Goal: Transaction & Acquisition: Purchase product/service

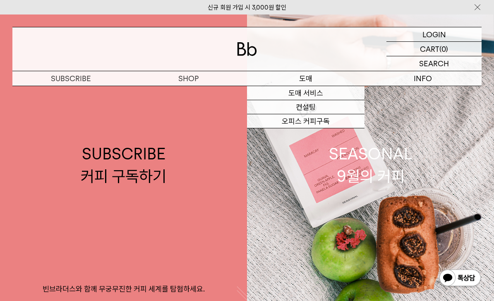
click at [327, 95] on link "도매 서비스" at bounding box center [305, 93] width 117 height 14
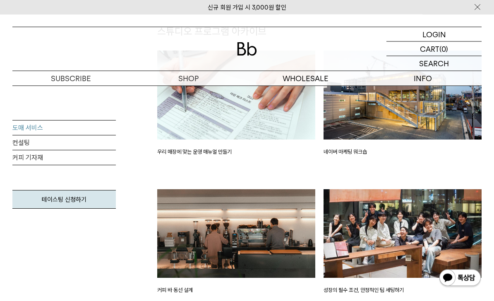
scroll to position [1096, 0]
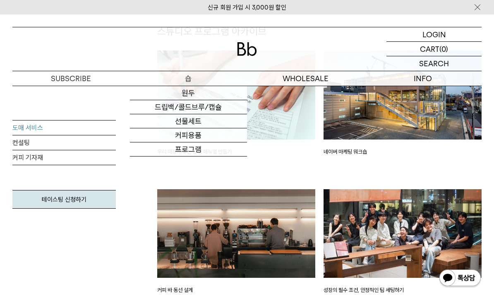
click at [182, 92] on link "원두" at bounding box center [188, 93] width 117 height 14
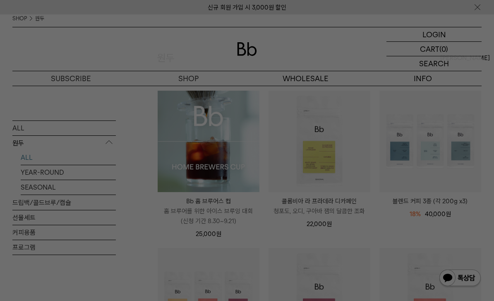
scroll to position [74, 0]
click at [299, 151] on div at bounding box center [247, 150] width 494 height 301
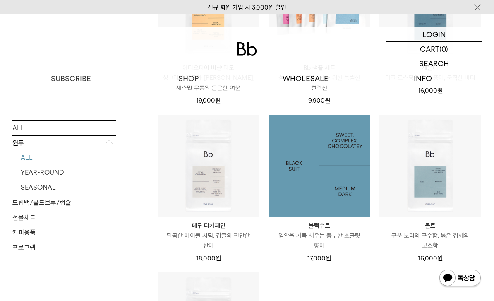
scroll to position [523, 0]
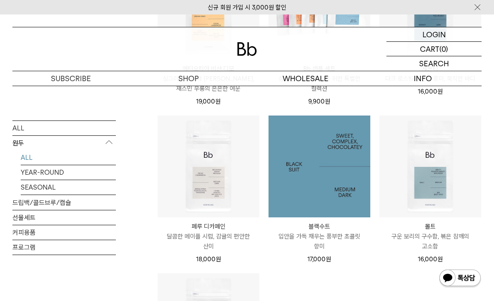
click at [341, 193] on img at bounding box center [319, 166] width 102 height 102
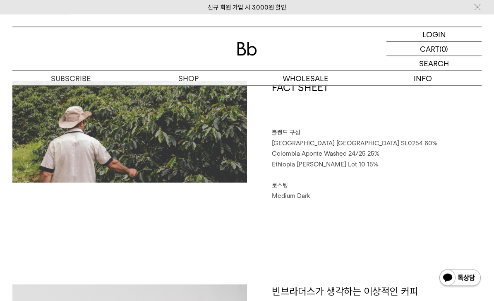
scroll to position [339, 0]
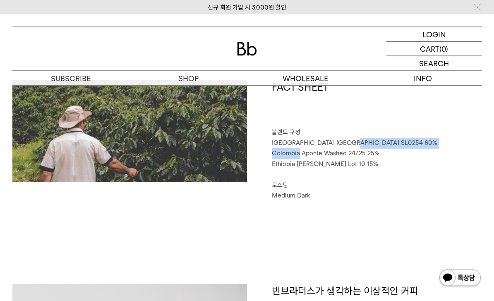
click at [279, 140] on span "Brazil Sao Paulo SL0254 60%" at bounding box center [354, 142] width 165 height 7
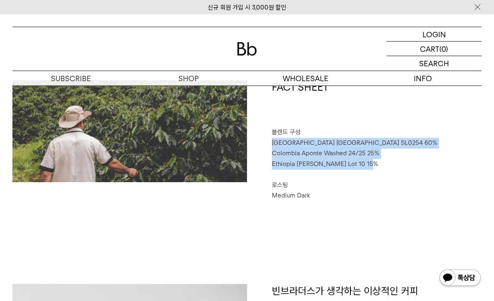
copy div "Brazil Sao Paulo SL0254 60% Colombia Aponte Washed 24/25 25% Ethiopia Genji Cha…"
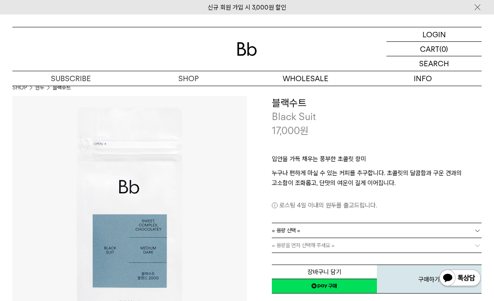
scroll to position [0, 0]
